Goal: Browse casually

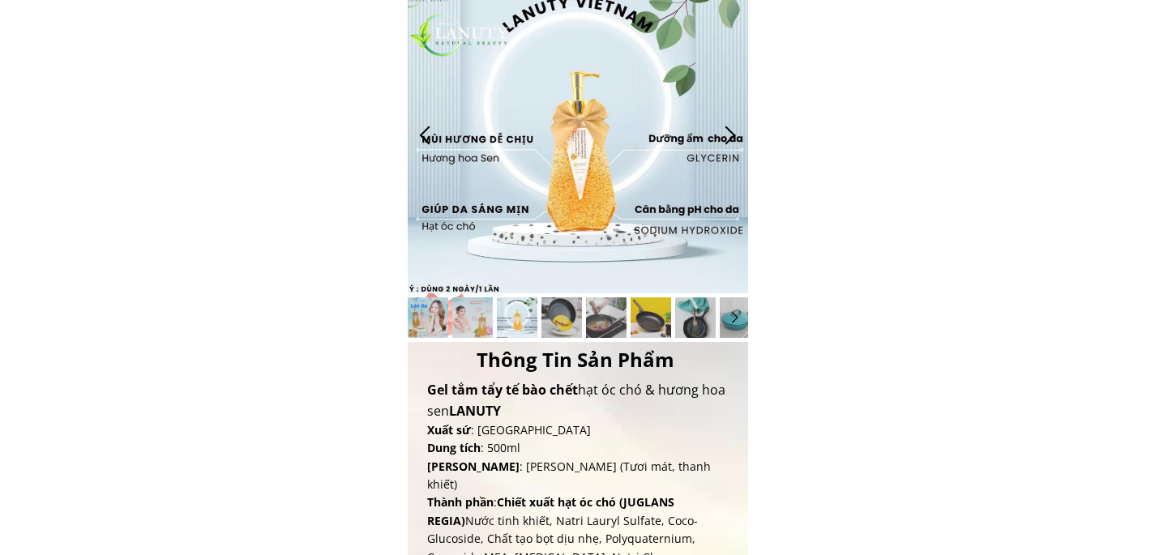
scroll to position [669, 0]
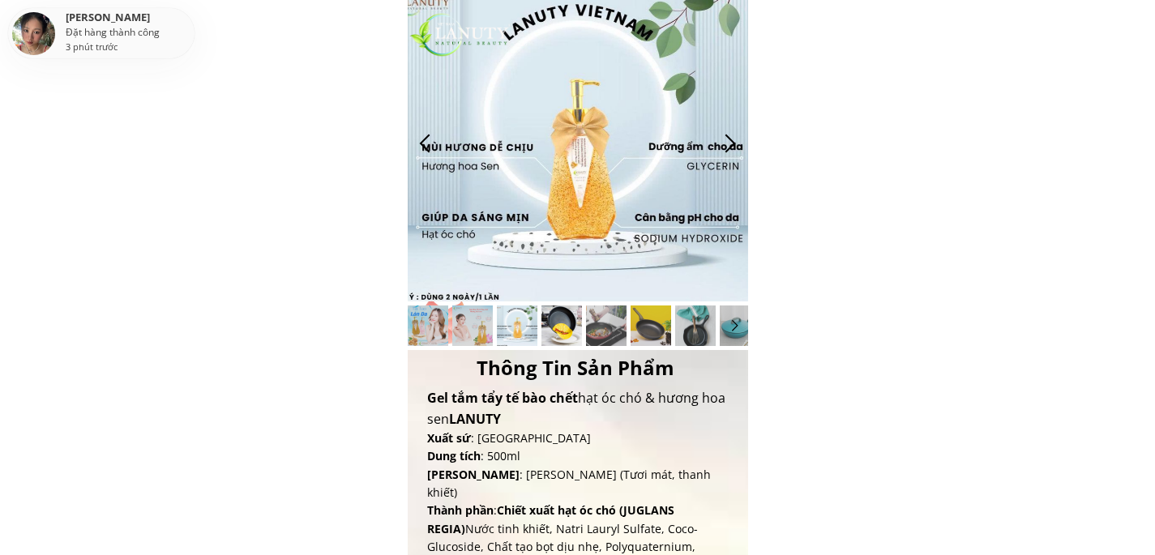
click at [571, 321] on div at bounding box center [561, 326] width 41 height 41
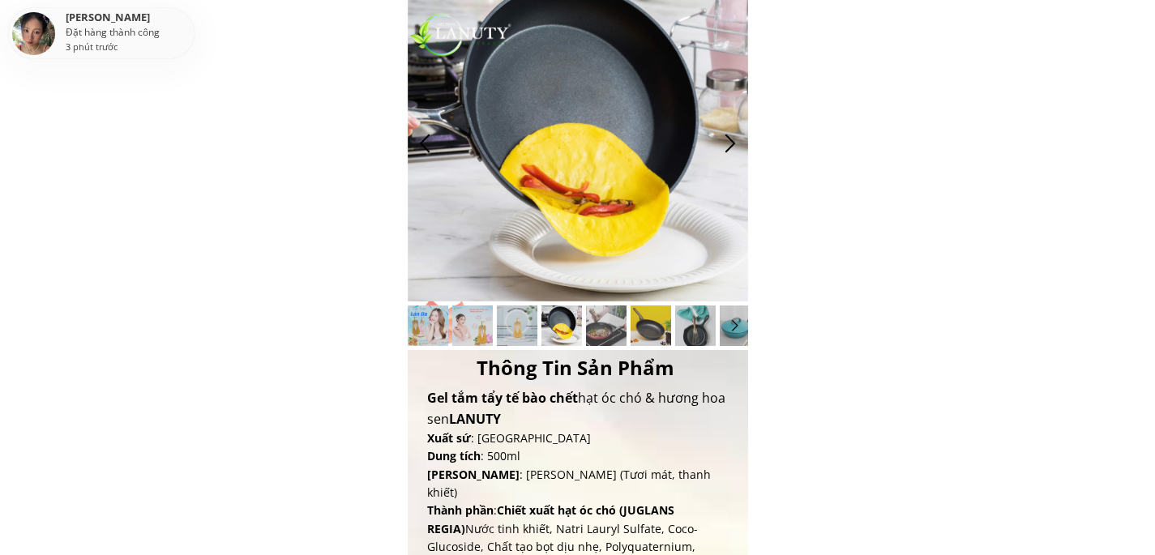
scroll to position [668, 0]
click at [608, 326] on div at bounding box center [606, 326] width 41 height 41
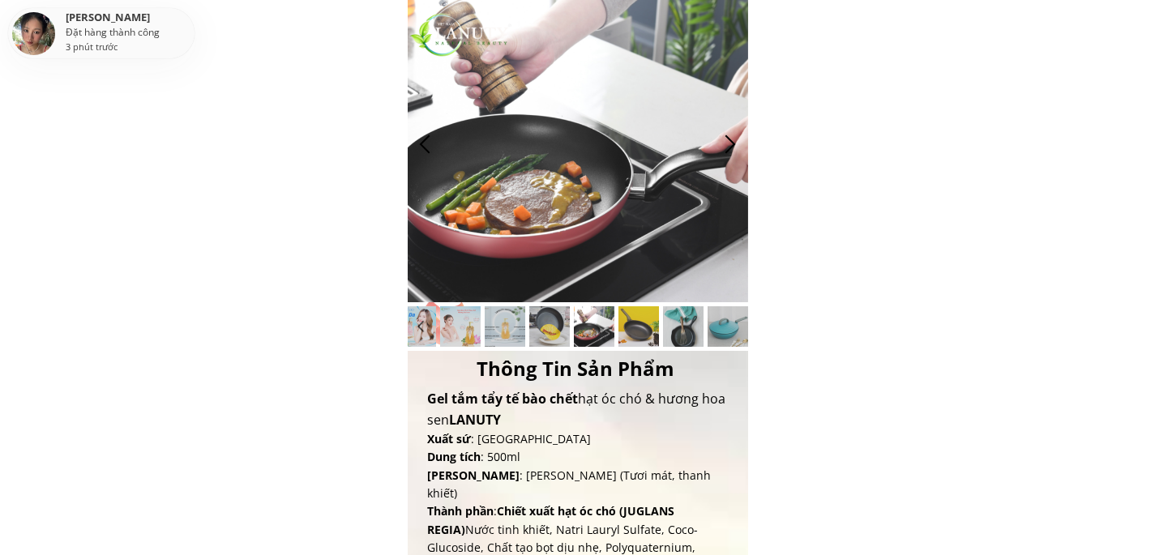
click at [588, 326] on div at bounding box center [594, 326] width 41 height 41
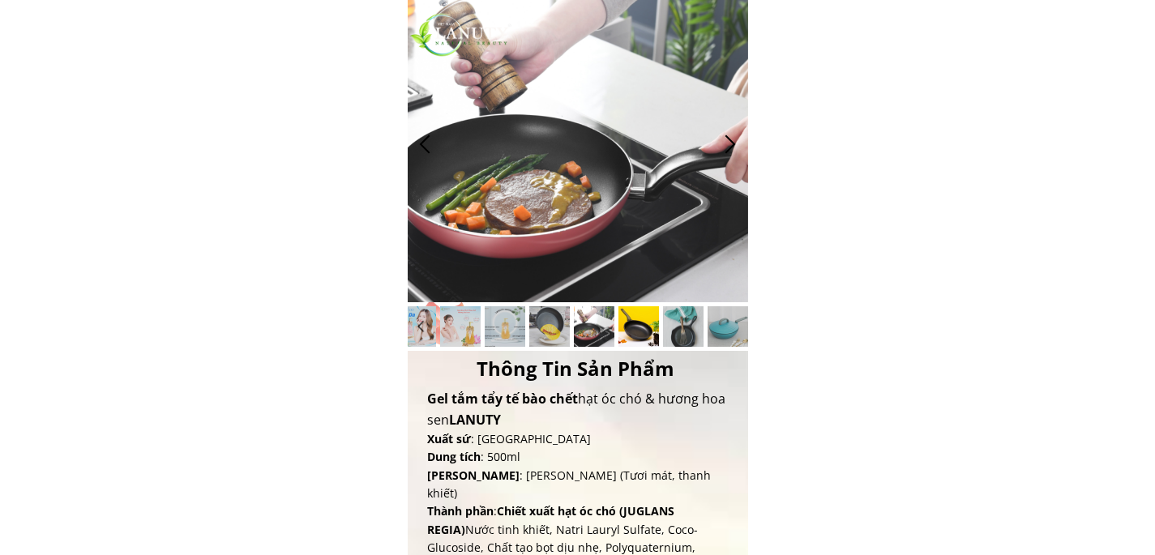
click at [635, 328] on div at bounding box center [638, 326] width 41 height 41
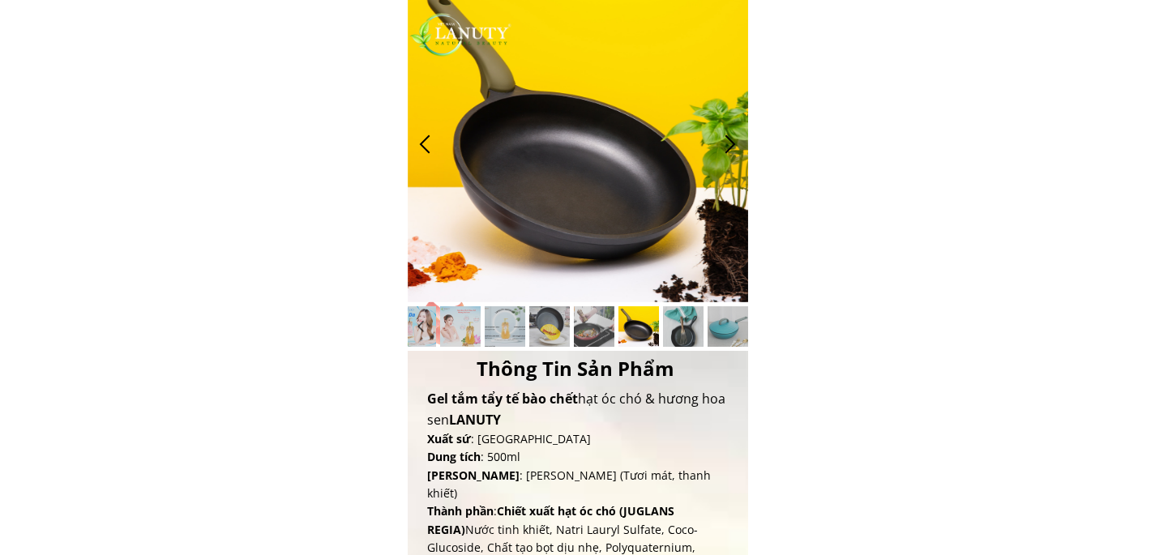
click at [650, 327] on div at bounding box center [638, 326] width 41 height 41
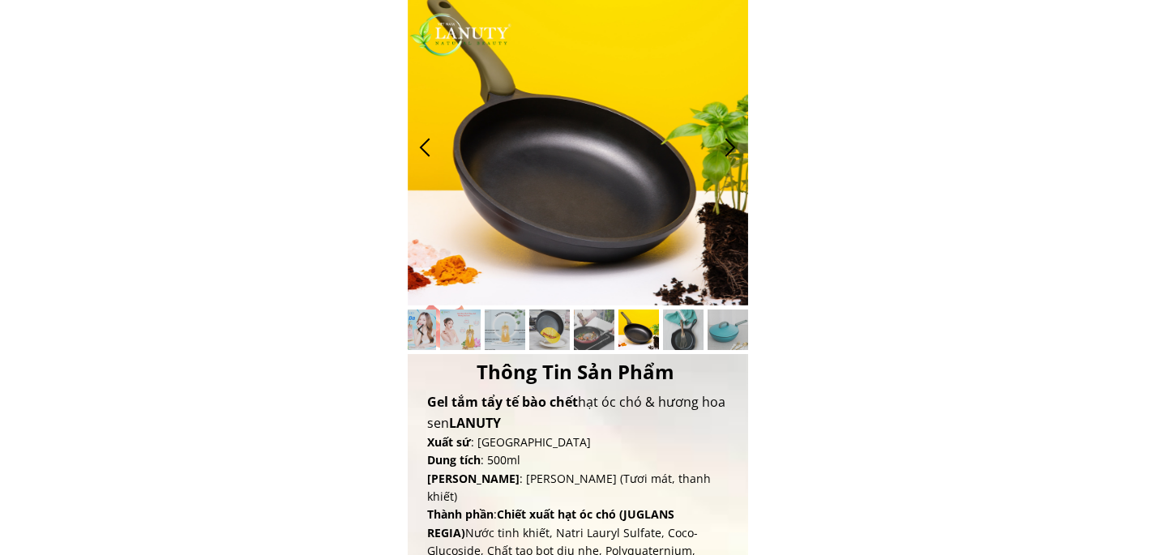
scroll to position [664, 0]
click at [466, 331] on div at bounding box center [460, 330] width 41 height 41
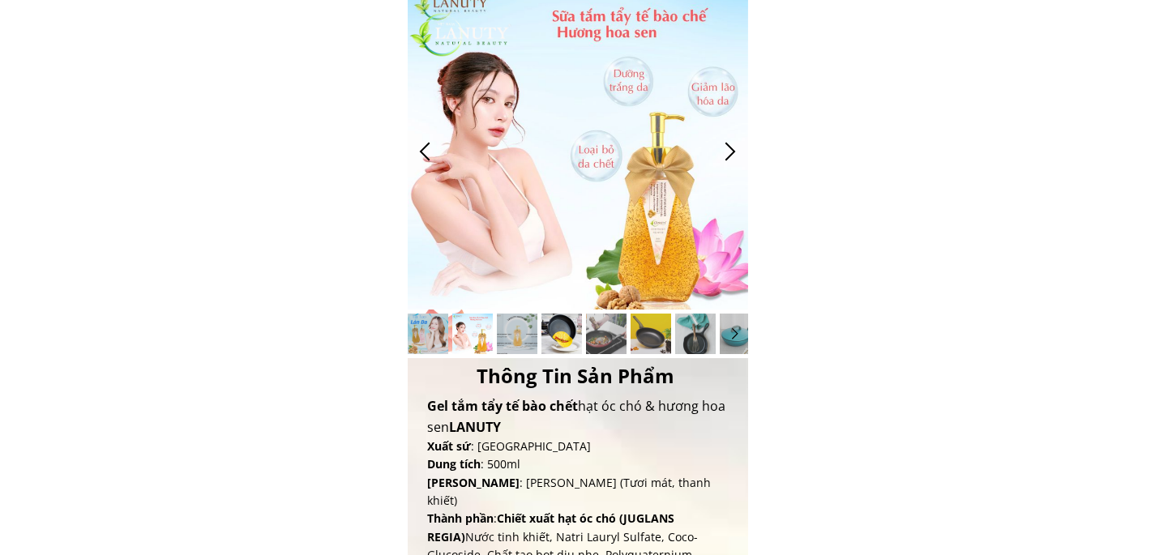
scroll to position [659, 0]
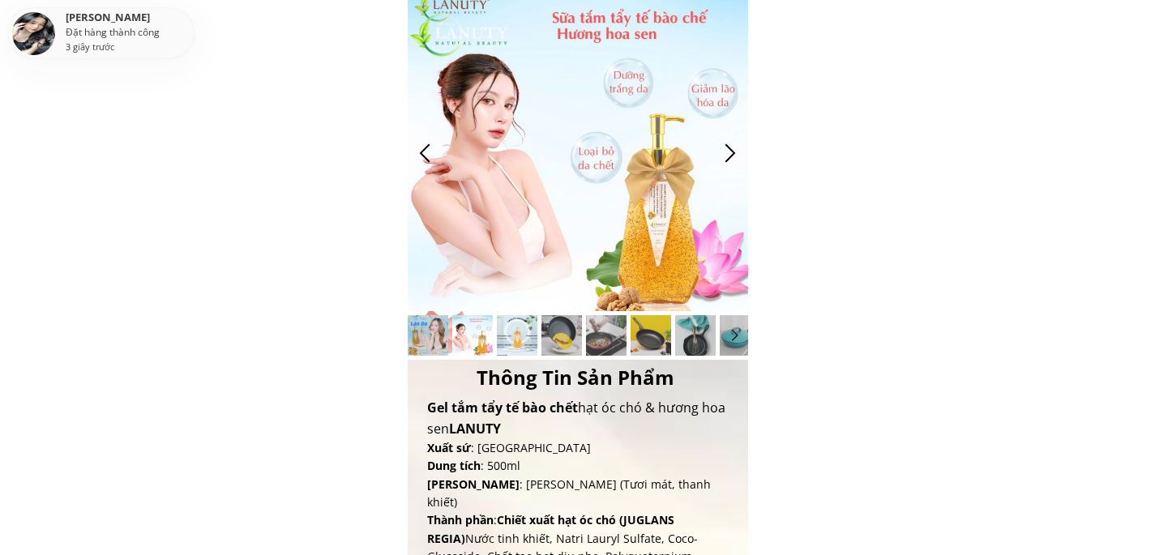
click at [518, 332] on div at bounding box center [517, 335] width 41 height 41
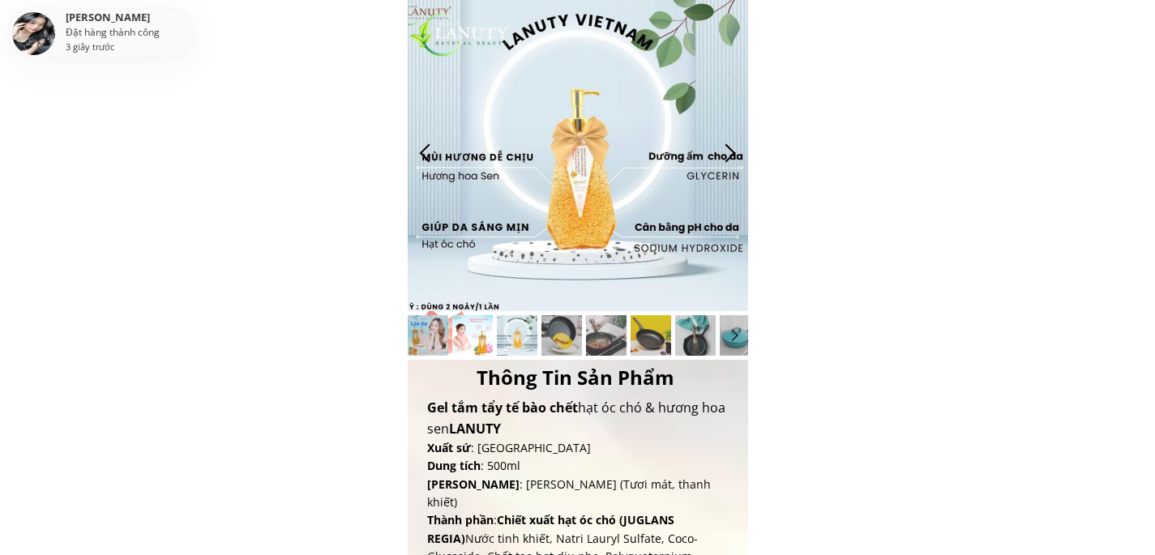
click at [464, 336] on div at bounding box center [472, 335] width 41 height 41
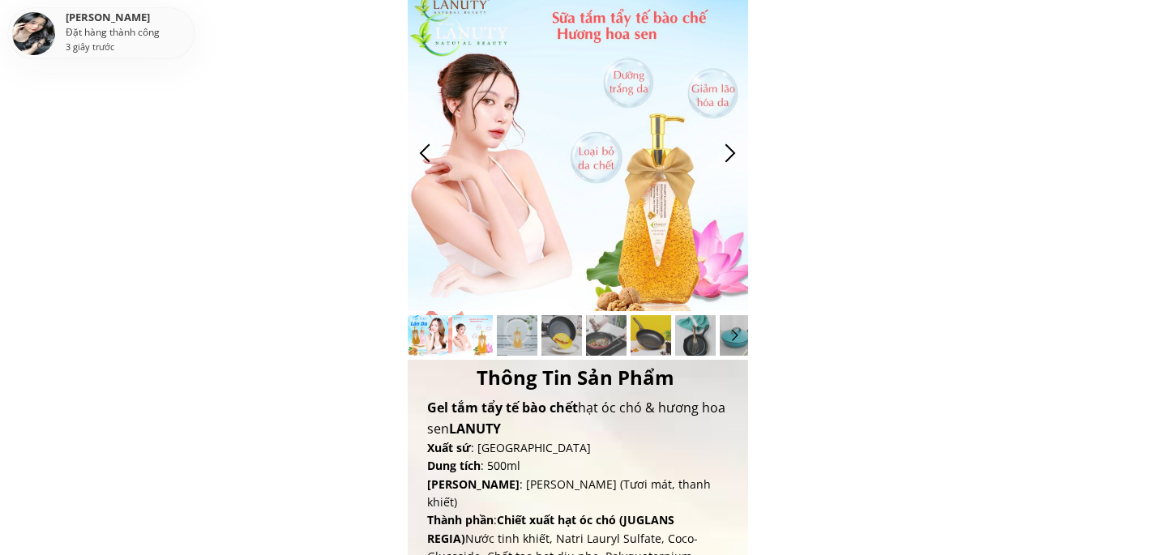
click at [438, 336] on div at bounding box center [428, 335] width 41 height 41
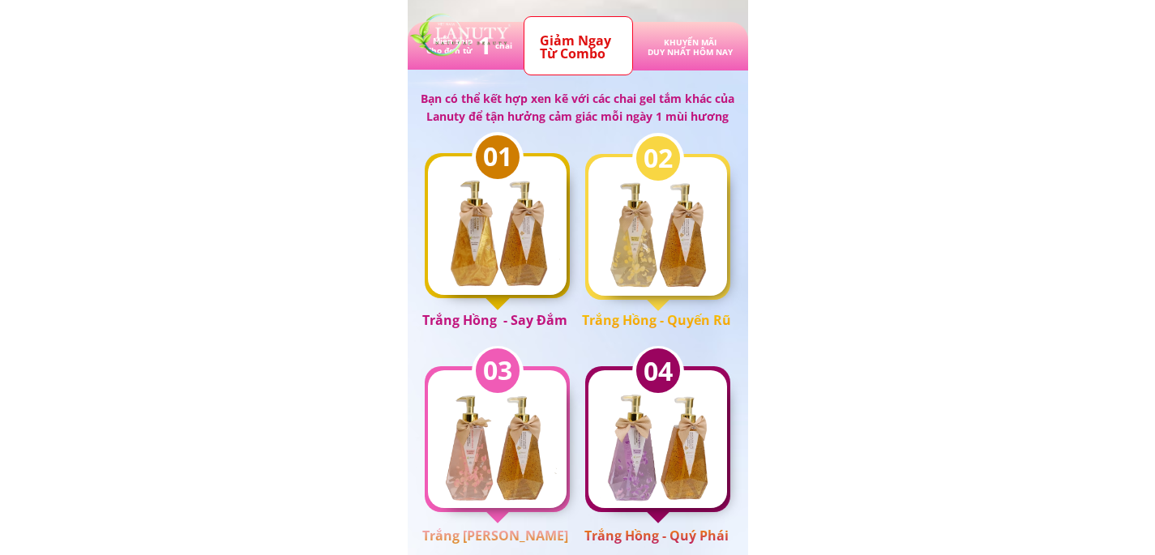
scroll to position [1626, 0]
